Goal: Task Accomplishment & Management: Manage account settings

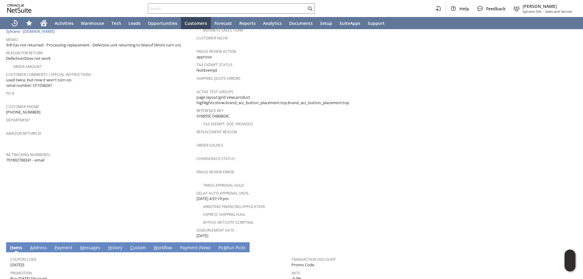
scroll to position [125, 0]
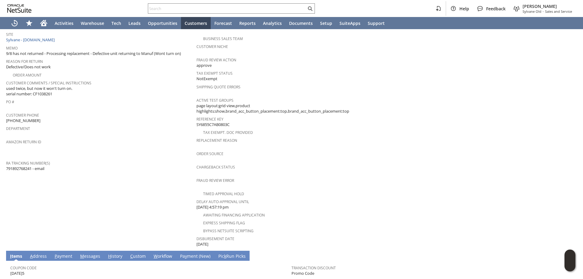
drag, startPoint x: 32, startPoint y: 163, endPoint x: 6, endPoint y: 164, distance: 26.1
click at [6, 166] on span "791892768241 - email" at bounding box center [25, 169] width 38 height 6
copy span "791892768241"
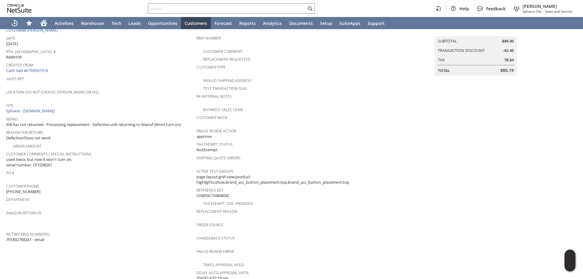
scroll to position [34, 0]
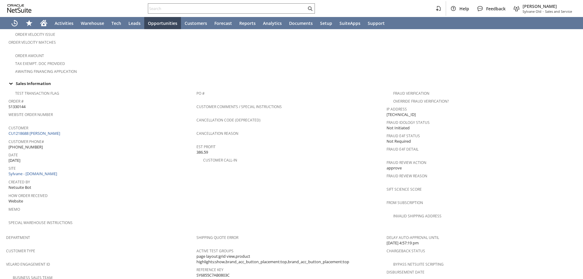
scroll to position [350, 0]
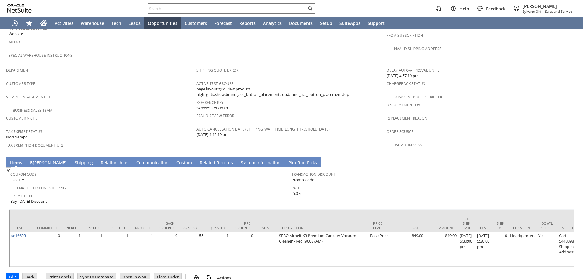
click at [43, 160] on link "B illing" at bounding box center [49, 163] width 40 height 7
click at [73, 160] on link "S hipping" at bounding box center [83, 163] width 21 height 7
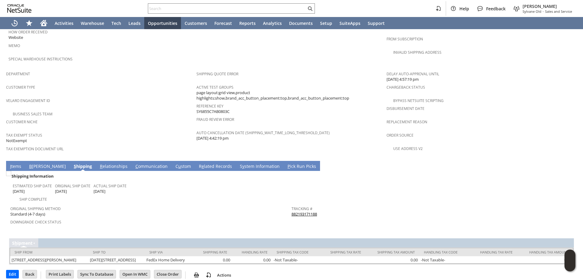
scroll to position [350, 0]
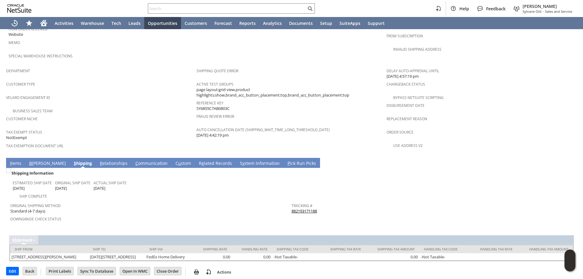
click at [17, 160] on link "I tems" at bounding box center [16, 163] width 14 height 7
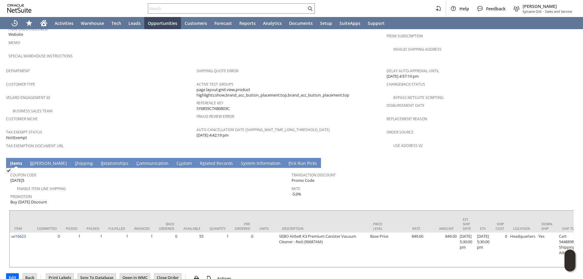
click at [73, 160] on link "S hipping" at bounding box center [83, 163] width 21 height 7
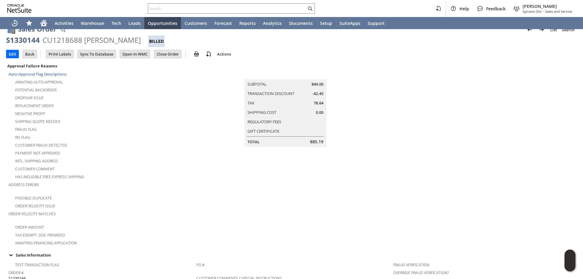
scroll to position [0, 0]
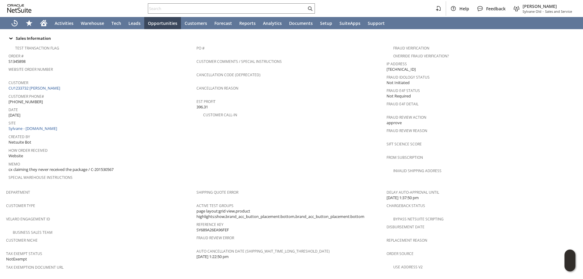
scroll to position [182, 0]
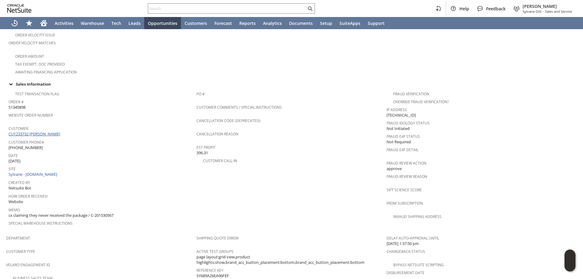
click at [50, 131] on link "CU1233732 Olutoyin Demuren" at bounding box center [35, 133] width 53 height 5
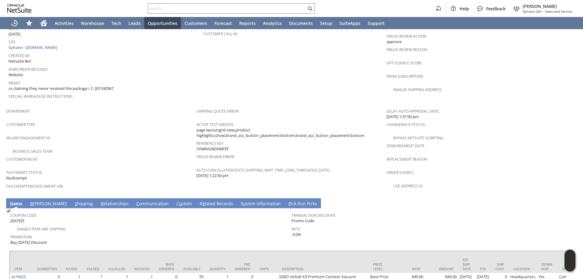
scroll to position [334, 0]
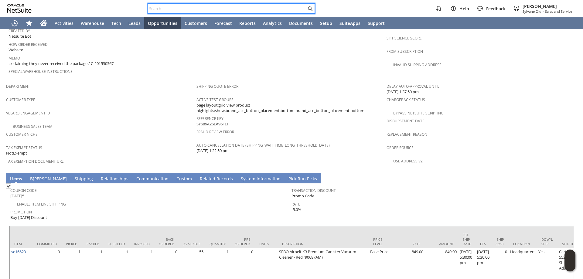
click at [220, 9] on input "text" at bounding box center [227, 8] width 158 height 7
paste input "S1346005"
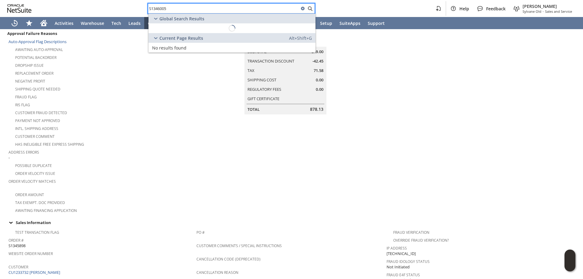
scroll to position [0, 0]
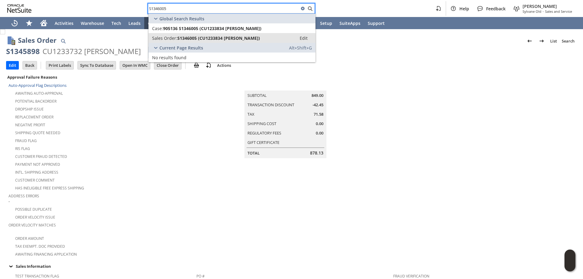
type input "S1346005"
click at [205, 35] on link "Sales Order: S1346005 (CU1233834 Ryane Cooley) Edit" at bounding box center [231, 38] width 167 height 10
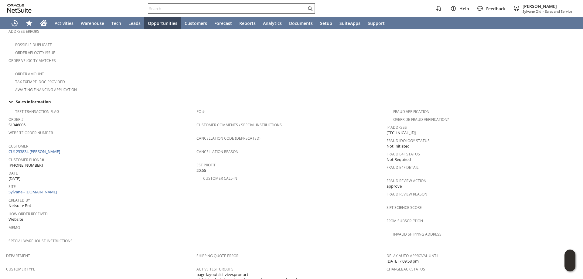
scroll to position [182, 0]
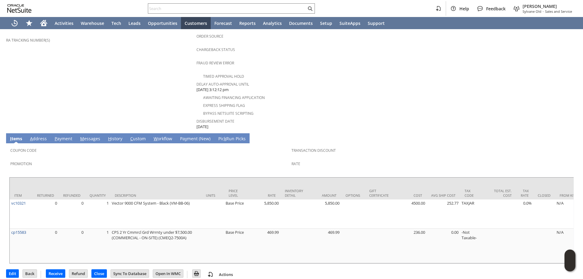
click at [113, 136] on link "H istory" at bounding box center [115, 139] width 17 height 7
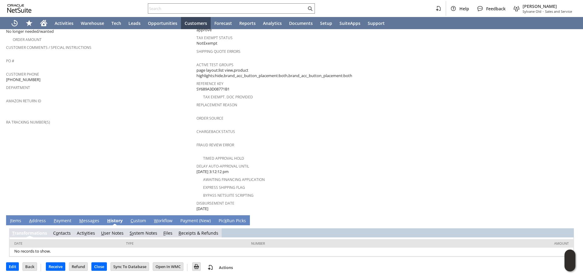
scroll to position [153, 0]
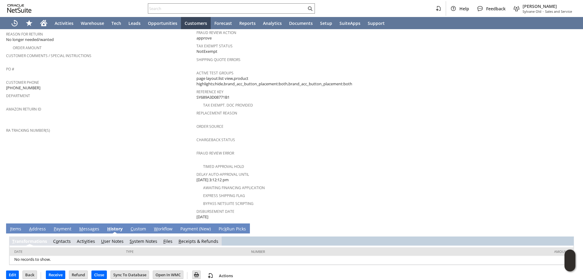
click at [142, 238] on link "S ystem Notes" at bounding box center [144, 241] width 28 height 6
click at [148, 238] on link "S ystem Notes" at bounding box center [144, 241] width 28 height 6
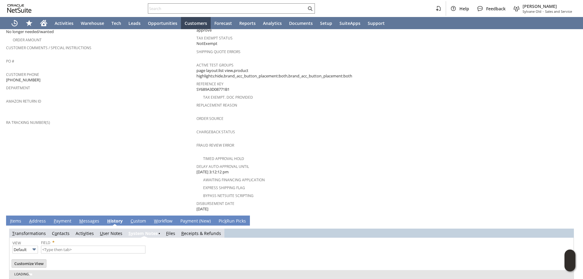
scroll to position [174, 0]
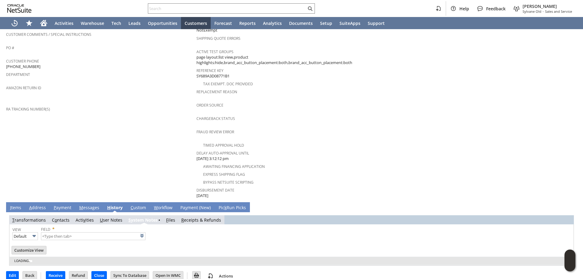
type input "1 to 25 of 80"
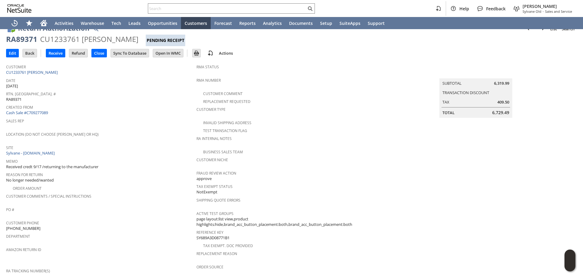
scroll to position [0, 0]
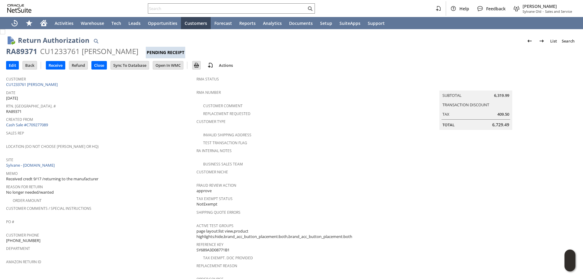
drag, startPoint x: 7, startPoint y: 49, endPoint x: 138, endPoint y: 50, distance: 131.5
click at [138, 50] on div "RA89371 CU1233761 Alfonso Mendoza Pending Receipt" at bounding box center [291, 52] width 571 height 12
copy div "RA89371 CU1233761 Alfonso Mendoza"
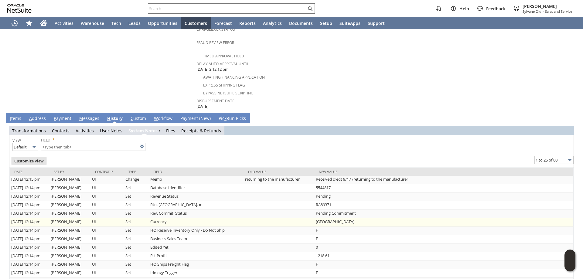
scroll to position [304, 0]
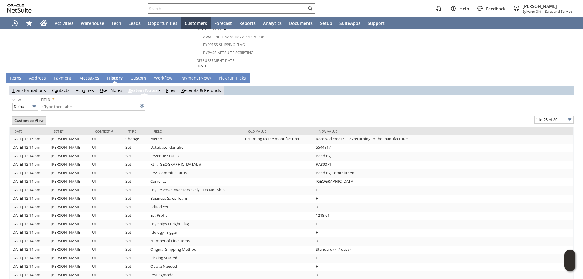
click at [14, 74] on td "I tems" at bounding box center [15, 78] width 19 height 10
click at [17, 75] on link "I tems" at bounding box center [16, 78] width 14 height 7
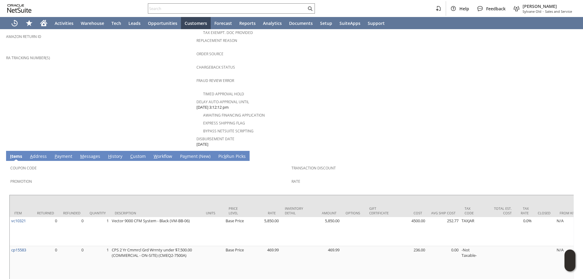
scroll to position [155, 0]
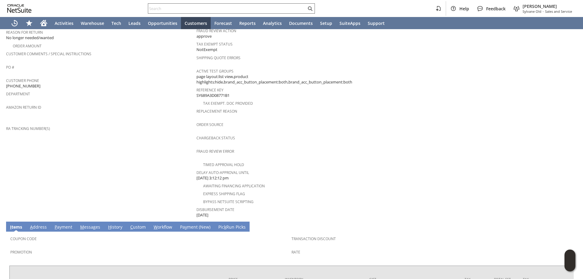
click at [277, 7] on input "text" at bounding box center [227, 8] width 158 height 7
paste input "Derek Payne"
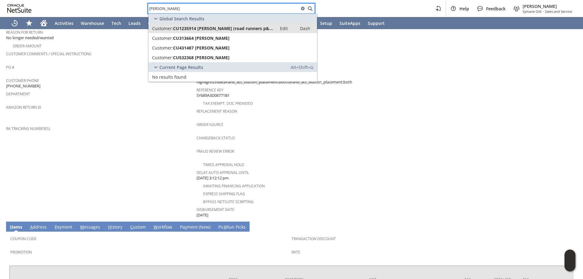
type input "Derek Payne"
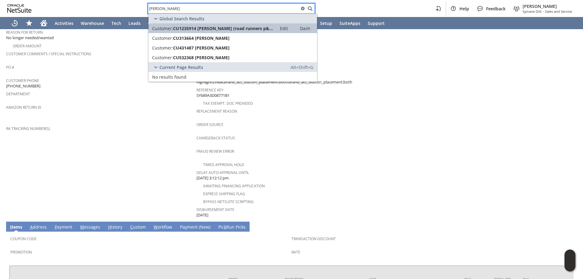
click at [231, 29] on span "CU1235914 derek payne (road runners p&d inc)" at bounding box center [223, 29] width 100 height 6
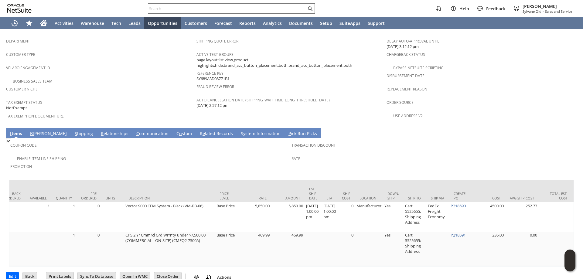
scroll to position [0, 167]
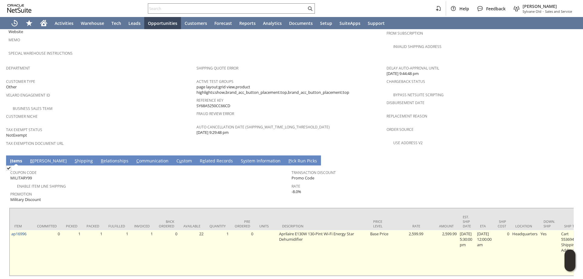
scroll to position [367, 0]
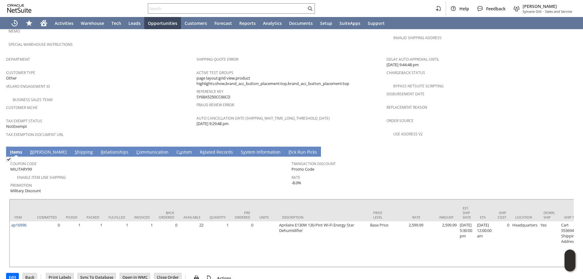
click at [73, 149] on link "S hipping" at bounding box center [83, 152] width 21 height 7
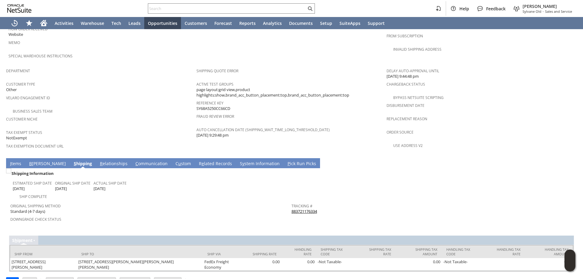
click at [12, 161] on link "I tems" at bounding box center [16, 164] width 14 height 7
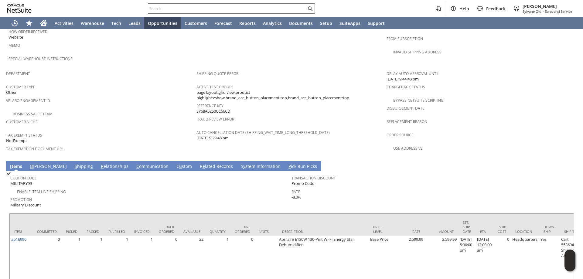
scroll to position [367, 0]
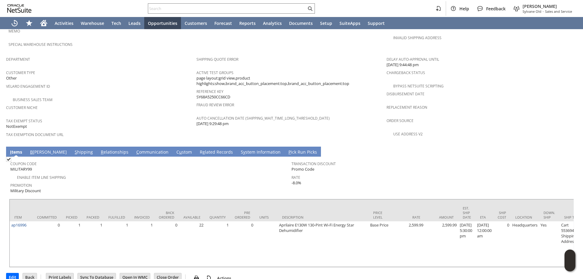
click at [73, 149] on link "S hipping" at bounding box center [83, 152] width 21 height 7
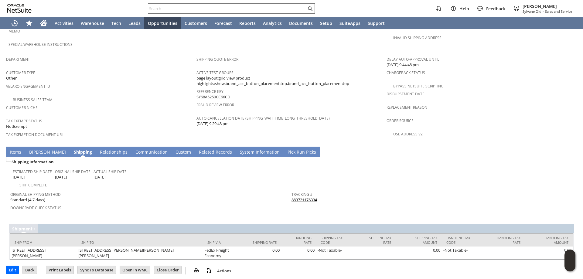
scroll to position [355, 0]
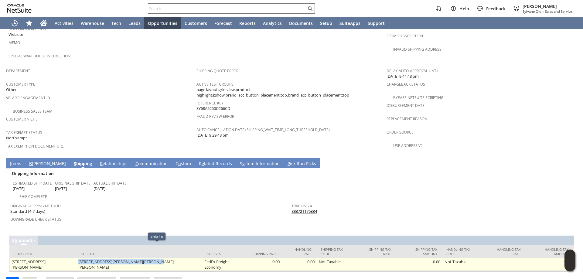
drag, startPoint x: 111, startPoint y: 247, endPoint x: 184, endPoint y: 247, distance: 73.2
click at [184, 258] on td "7463 S Glen Blvd Glen St Mary FL 32040 United States" at bounding box center [140, 264] width 126 height 13
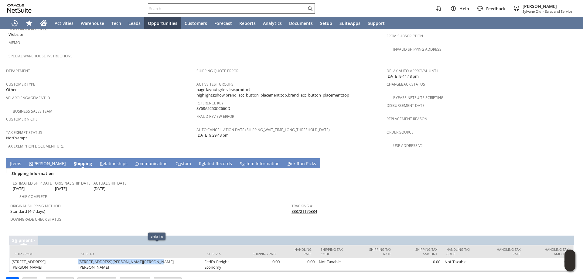
copy td "7463 S Glen Blvd Glen St Mary FL 32040"
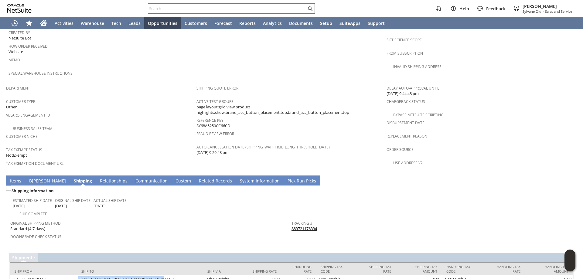
scroll to position [264, 0]
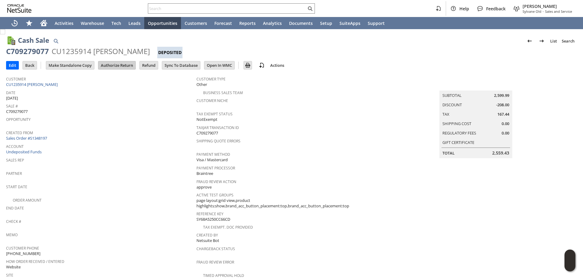
click at [116, 66] on input "Authorize Return" at bounding box center [116, 65] width 37 height 8
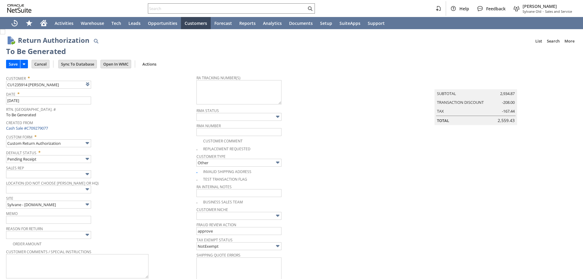
type input "Add"
type input "Copy Previous"
click at [60, 222] on input "text" at bounding box center [48, 220] width 85 height 8
type input "Refund once received"
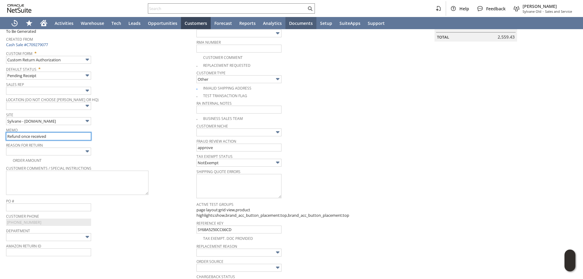
scroll to position [91, 0]
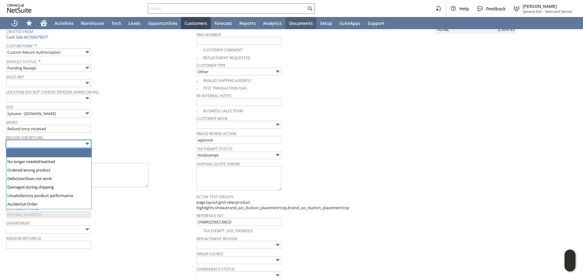
click at [67, 144] on input "text" at bounding box center [48, 144] width 85 height 8
type input "No longer needed/wanted"
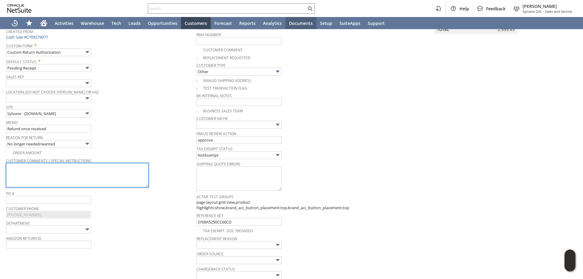
click at [56, 173] on textarea at bounding box center [77, 175] width 142 height 24
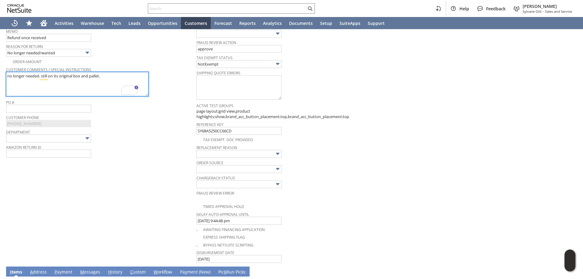
scroll to position [0, 0]
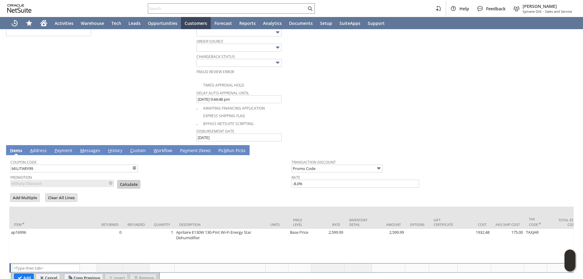
type textarea "no longer needed. still on its original box and pallet."
click at [123, 185] on input "Calculate" at bounding box center [129, 184] width 22 height 8
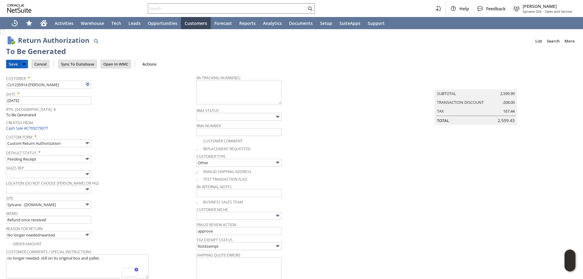
click at [12, 63] on input "Save" at bounding box center [13, 64] width 14 height 8
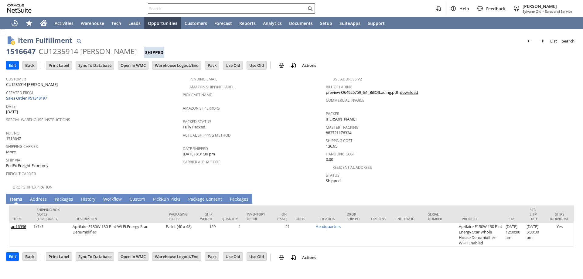
click at [38, 196] on link "A ddress" at bounding box center [39, 199] width 20 height 7
click at [41, 196] on link "A ddress" at bounding box center [39, 199] width 20 height 7
click at [38, 196] on link "A ddress" at bounding box center [39, 199] width 20 height 7
click at [39, 196] on link "A ddress" at bounding box center [39, 199] width 20 height 7
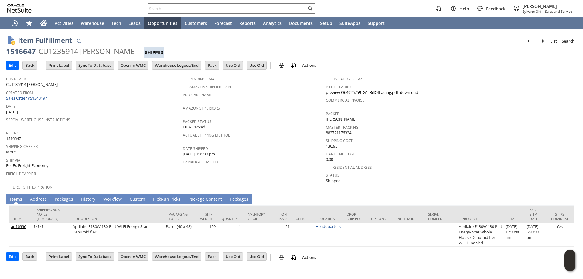
click at [38, 196] on link "A ddress" at bounding box center [39, 199] width 20 height 7
click at [39, 196] on link "A ddress" at bounding box center [39, 199] width 20 height 7
click at [124, 156] on span "Ship Via" at bounding box center [93, 159] width 174 height 7
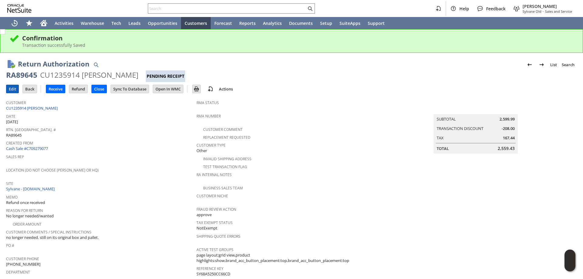
click at [14, 88] on input "Edit" at bounding box center [12, 89] width 12 height 8
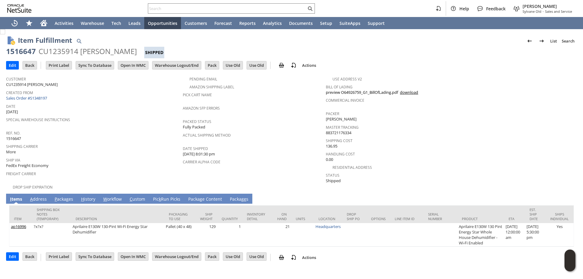
click at [39, 196] on link "A ddress" at bounding box center [39, 199] width 20 height 7
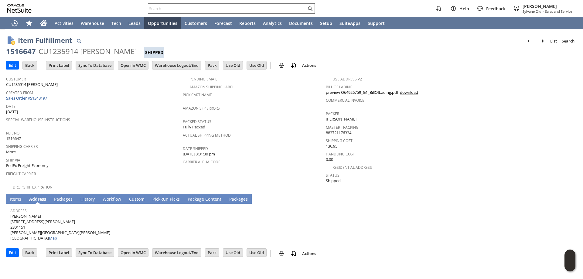
drag, startPoint x: 34, startPoint y: 212, endPoint x: 10, endPoint y: 213, distance: 23.7
click at [10, 213] on td "Address derek payne 7463 S Glen Blvd 2301151 Glen St Mary FL 32040 United State…" at bounding box center [291, 223] width 565 height 39
copy span "[PERSON_NAME]"
drag, startPoint x: 39, startPoint y: 218, endPoint x: 10, endPoint y: 220, distance: 28.9
click at [10, 220] on span "derek payne 7463 S Glen Blvd 2301151 Glen St Mary FL 32040 United States Map" at bounding box center [60, 227] width 100 height 28
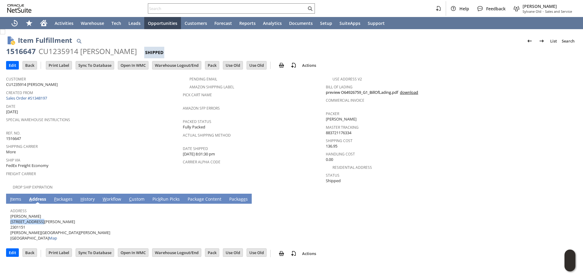
copy span "[STREET_ADDRESS][PERSON_NAME]"
drag, startPoint x: 40, startPoint y: 227, endPoint x: 50, endPoint y: 228, distance: 10.1
click at [50, 228] on span "derek payne 7463 S Glen Blvd 2301151 Glen St Mary FL 32040 United States Map" at bounding box center [60, 227] width 100 height 28
copy span "32040"
click at [12, 196] on link "I tems" at bounding box center [16, 199] width 14 height 7
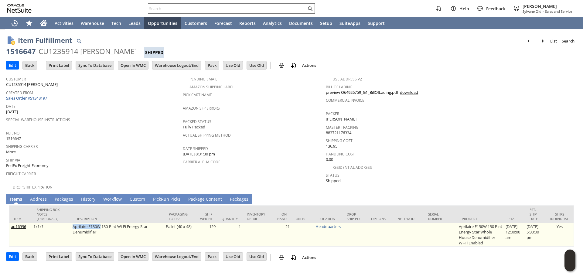
drag, startPoint x: 71, startPoint y: 222, endPoint x: 100, endPoint y: 220, distance: 28.3
click at [100, 223] on td "Aprilaire E130W 130-Pint Wi-Fi Energy Star Dehumidifier" at bounding box center [117, 234] width 93 height 23
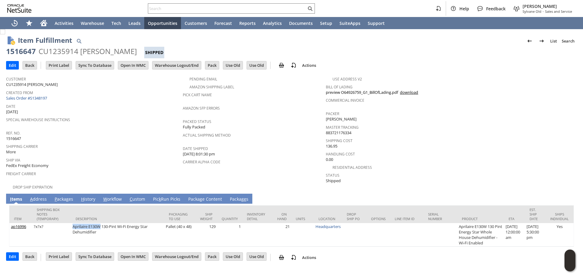
copy td "Aprilaire E130W"
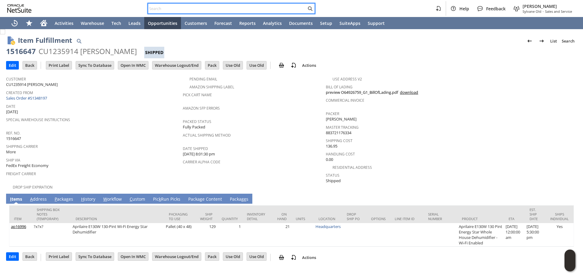
click at [269, 7] on input "text" at bounding box center [227, 8] width 158 height 7
paste input "3365155000"
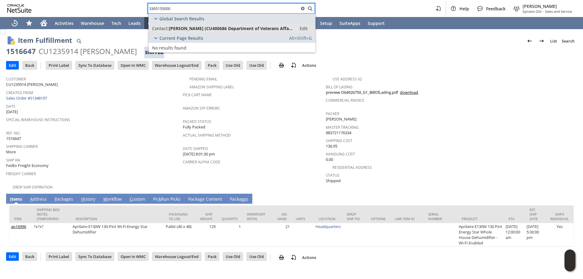
type input "3365155000"
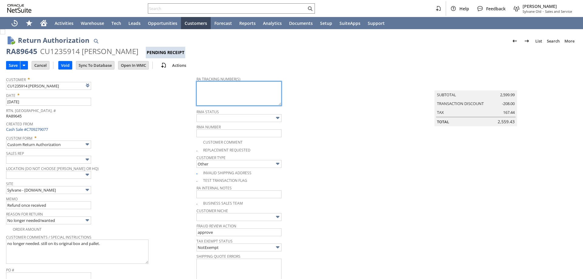
click at [244, 88] on textarea at bounding box center [238, 93] width 85 height 24
paste textarea "884520091060"
click at [235, 86] on textarea "884520091060" at bounding box center [238, 93] width 85 height 24
paste textarea "FedEx Freight Economy20250919JAX114425 [DATE]"
type textarea "884520091060 FedEx Freight Economy20250919JAX114425 [DATE] between 8am-4pm"
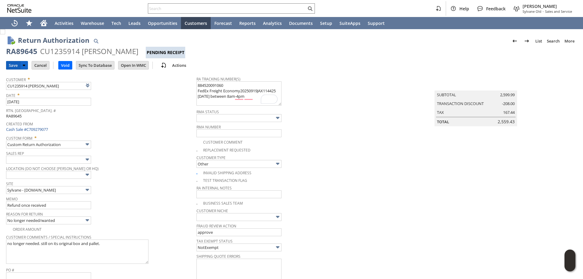
click at [13, 64] on input "Save" at bounding box center [13, 65] width 14 height 8
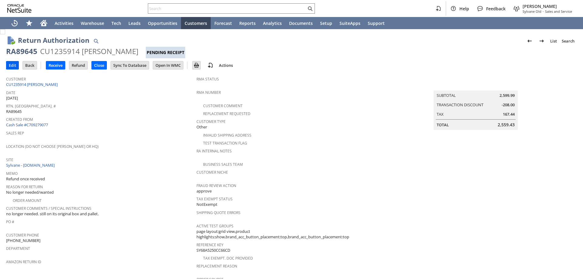
click at [6, 61] on input "Edit" at bounding box center [12, 65] width 12 height 8
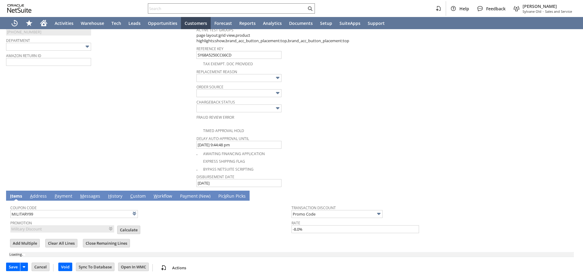
scroll to position [261, 0]
type input "Add"
type input "Copy Previous"
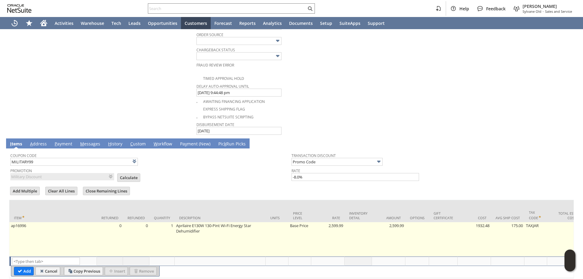
scroll to position [339, 0]
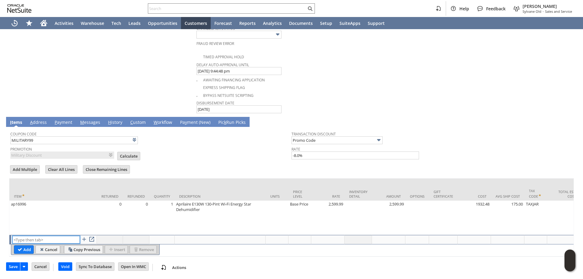
click at [54, 236] on input "text" at bounding box center [45, 240] width 67 height 8
type input "RSC1"
type input "Disco...rice"
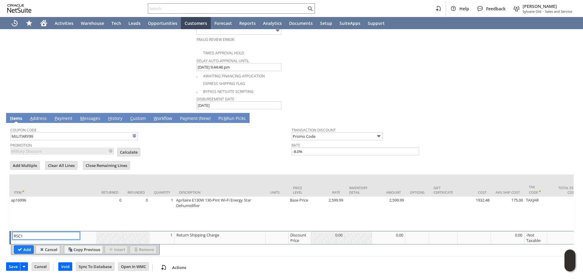
type input "RSC1"
click at [299, 236] on div "Discount Price" at bounding box center [299, 238] width 19 height 12
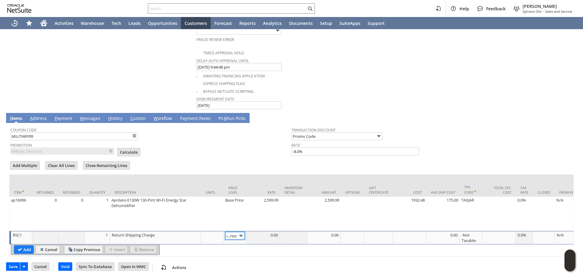
scroll to position [0, 0]
click at [242, 235] on img at bounding box center [240, 235] width 7 height 7
type input "Custom"
click at [326, 237] on div at bounding box center [324, 235] width 30 height 6
type input "-137.16"
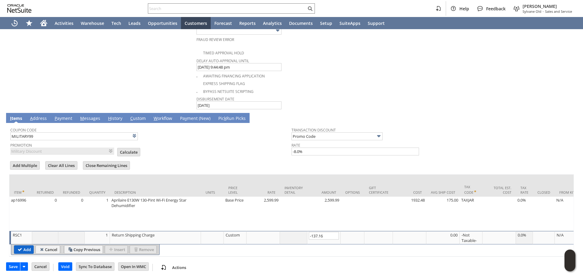
click at [26, 246] on input "Add" at bounding box center [23, 250] width 19 height 8
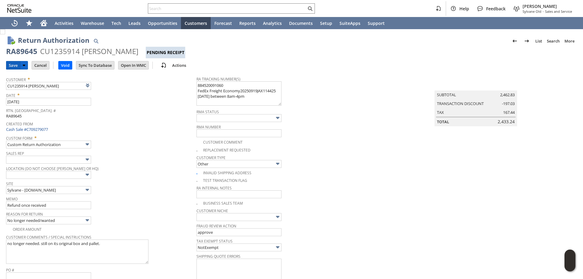
click at [11, 65] on input "Save" at bounding box center [13, 65] width 14 height 8
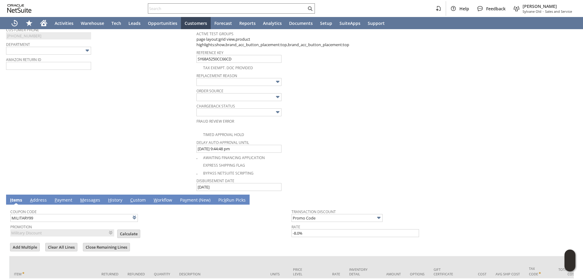
scroll to position [273, 0]
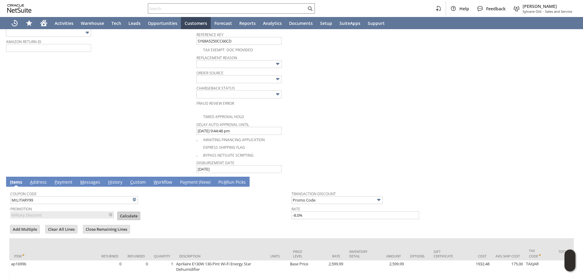
click at [124, 215] on input "Calculate" at bounding box center [129, 216] width 22 height 8
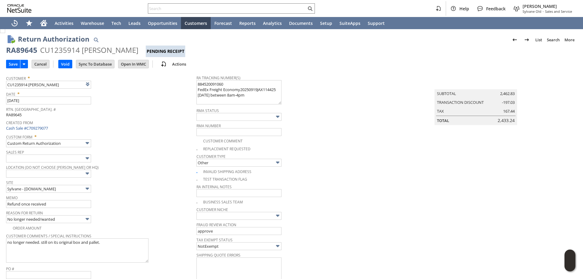
scroll to position [0, 0]
click at [14, 66] on input "Save" at bounding box center [13, 65] width 14 height 8
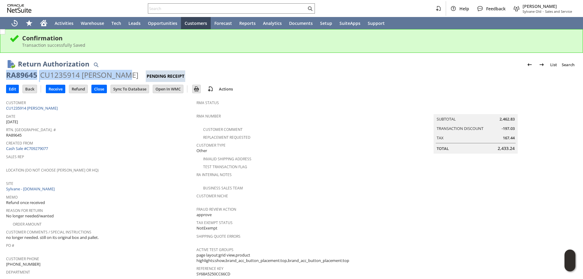
drag, startPoint x: 122, startPoint y: 77, endPoint x: 5, endPoint y: 77, distance: 116.3
copy div "RA89645 CU1235914 [PERSON_NAME]"
click at [34, 72] on div "RA89645" at bounding box center [21, 75] width 31 height 10
drag, startPoint x: 35, startPoint y: 72, endPoint x: 8, endPoint y: 73, distance: 27.7
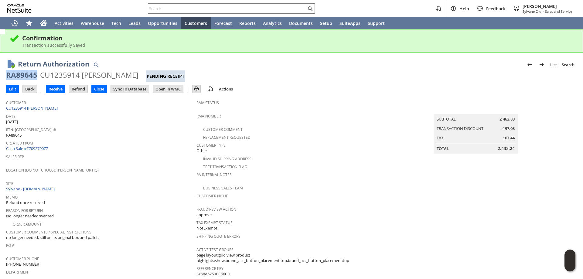
click at [8, 73] on div "RA89645" at bounding box center [21, 75] width 31 height 10
copy div "RA89645"
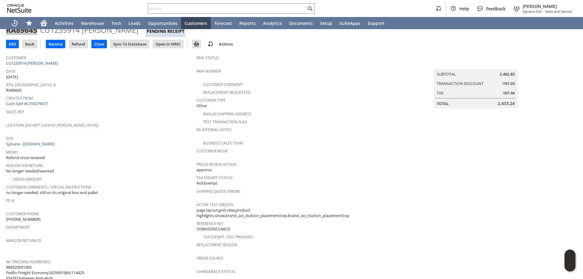
scroll to position [30, 0]
